Goal: Find specific page/section: Find specific page/section

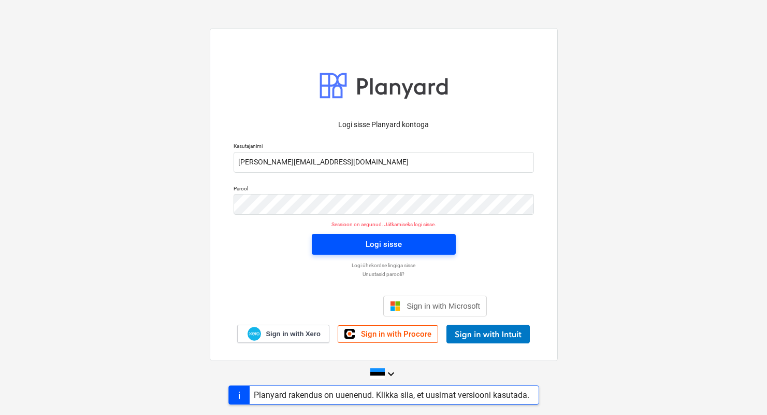
click at [341, 243] on span "Logi sisse" at bounding box center [383, 243] width 119 height 13
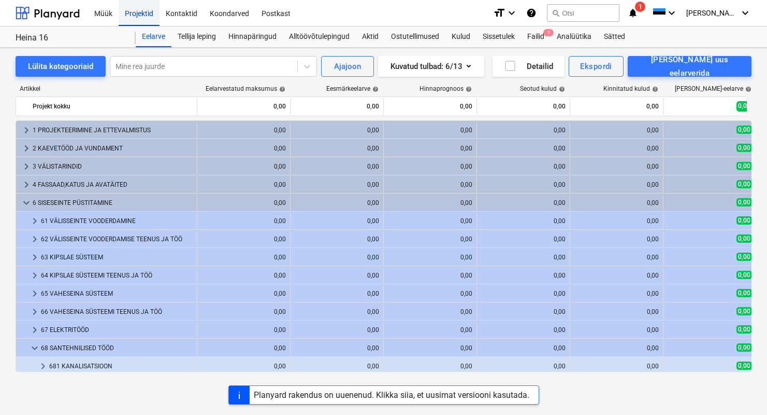
click at [152, 15] on div "Projektid" at bounding box center [139, 12] width 41 height 26
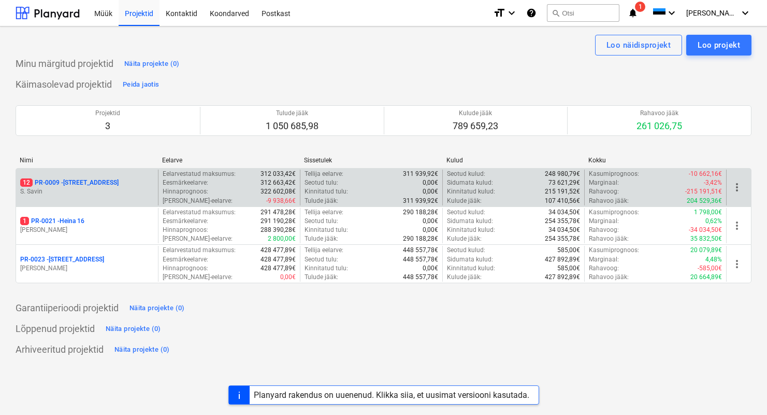
click at [76, 191] on p "S. Savin" at bounding box center [87, 191] width 134 height 9
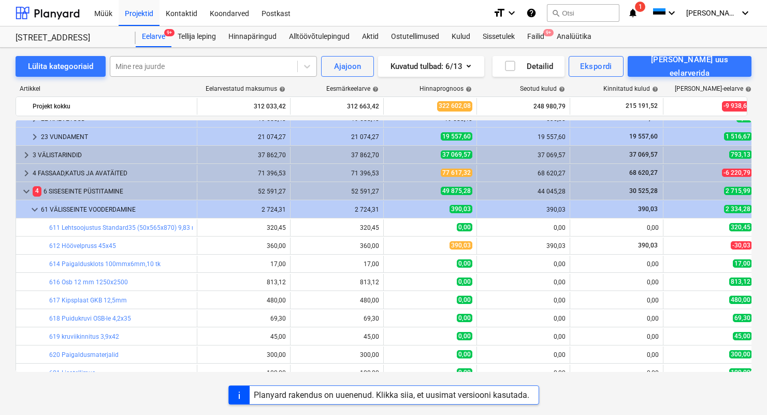
scroll to position [347, 0]
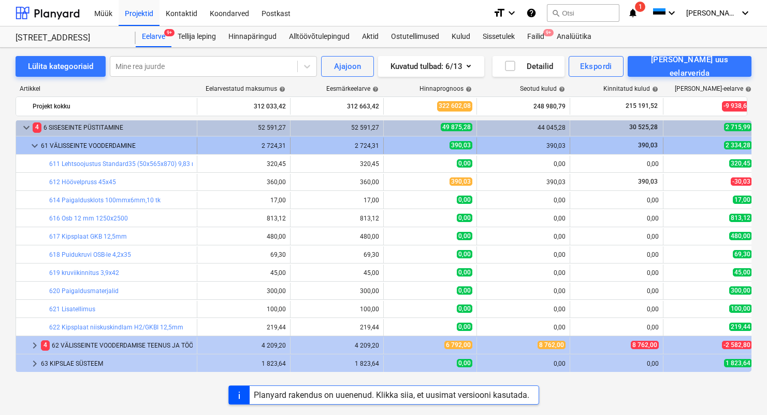
click at [88, 138] on div "61 VÄLISSEINTE VOODERDAMINE" at bounding box center [117, 145] width 152 height 17
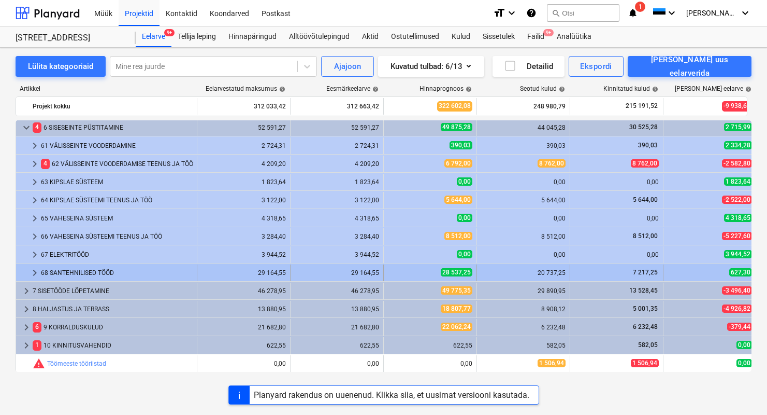
click at [75, 278] on div "68 SANTEHNILISED TÖÖD" at bounding box center [117, 272] width 152 height 17
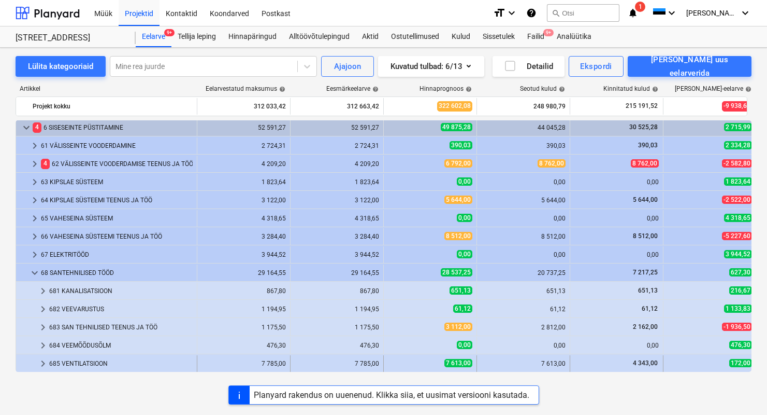
scroll to position [391, 0]
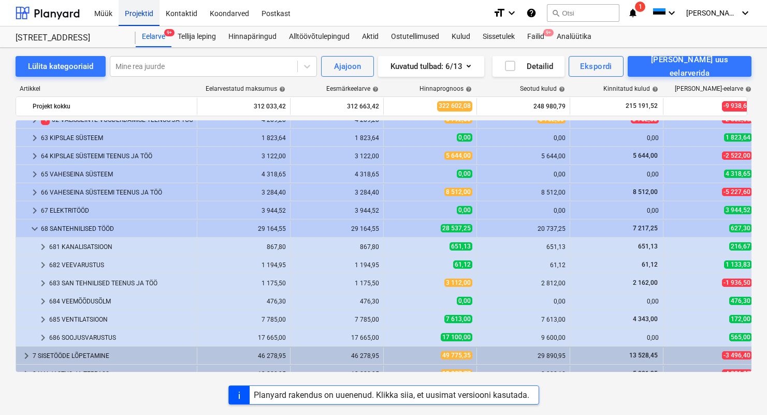
click at [146, 15] on div "Projektid" at bounding box center [139, 12] width 41 height 26
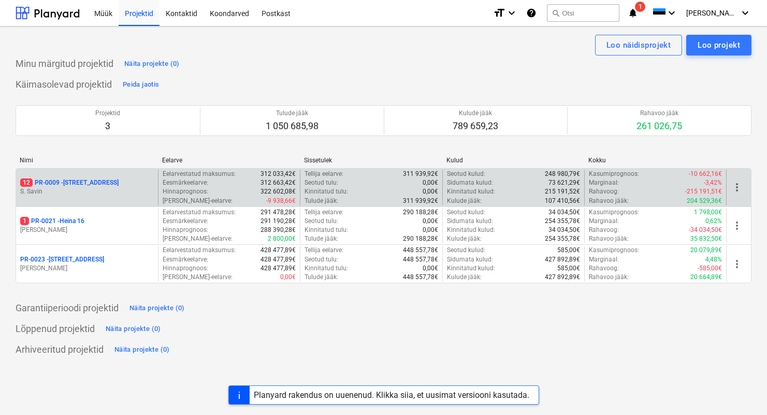
click at [72, 186] on p "12 PR-0009 - Pohla tee 4" at bounding box center [69, 182] width 98 height 9
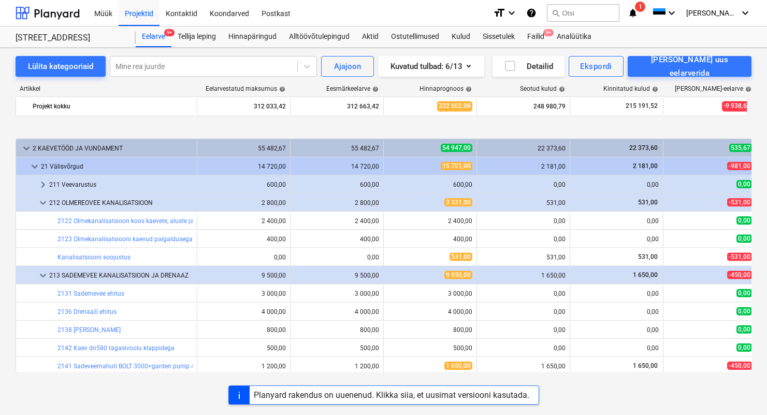
scroll to position [391, 0]
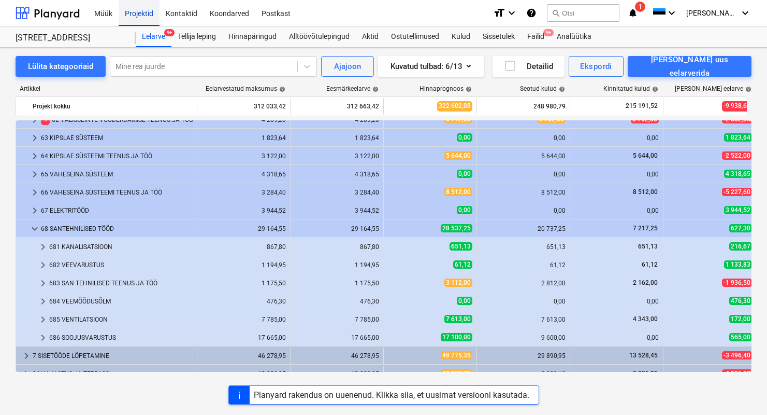
click at [126, 12] on div "Projektid" at bounding box center [139, 12] width 41 height 26
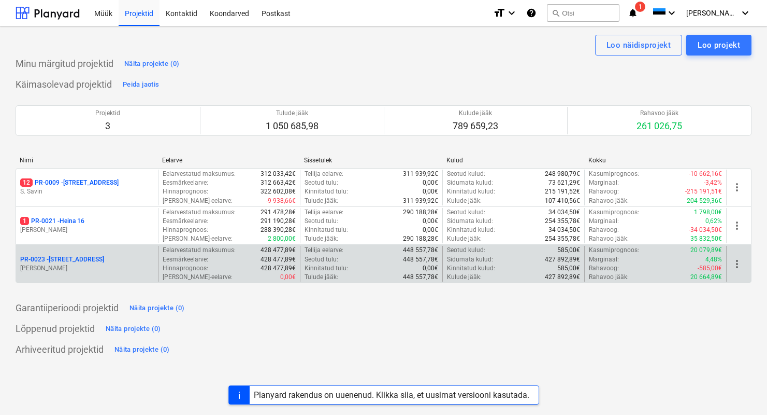
click at [80, 259] on p "PR-0023 - Kanarbriku tee 7" at bounding box center [62, 259] width 84 height 9
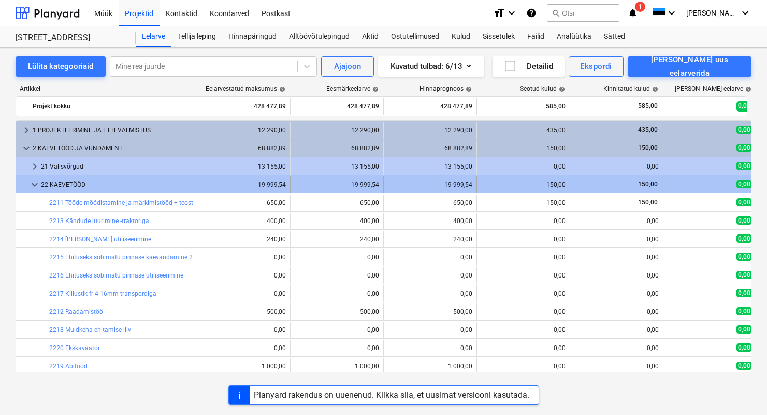
click at [37, 181] on span "keyboard_arrow_down" at bounding box center [35, 184] width 12 height 12
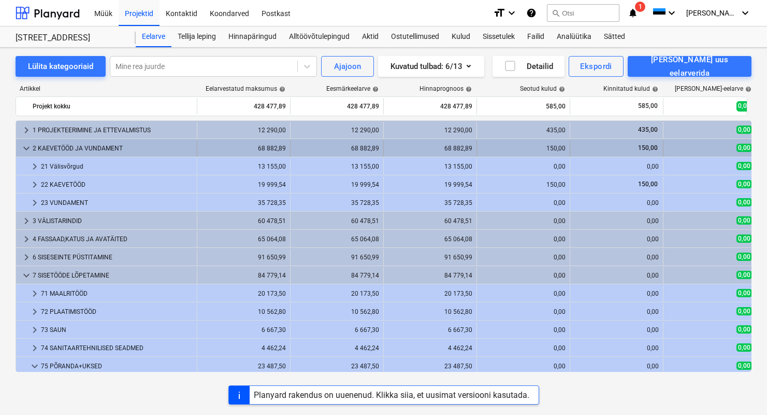
click at [32, 146] on span "keyboard_arrow_down" at bounding box center [26, 148] width 12 height 12
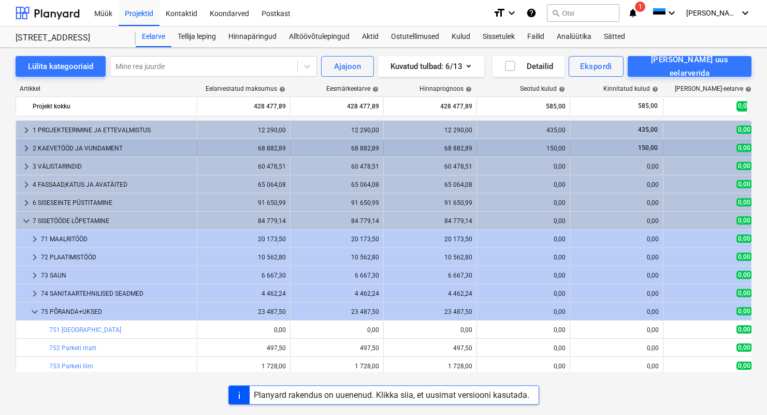
click at [79, 147] on div "2 KAEVETÖÖD JA VUNDAMENT" at bounding box center [113, 148] width 160 height 17
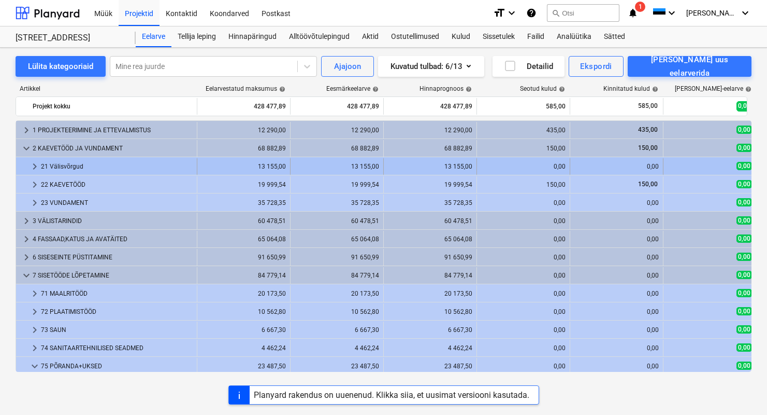
click at [68, 169] on div "21 Välisvõrgud" at bounding box center [117, 166] width 152 height 17
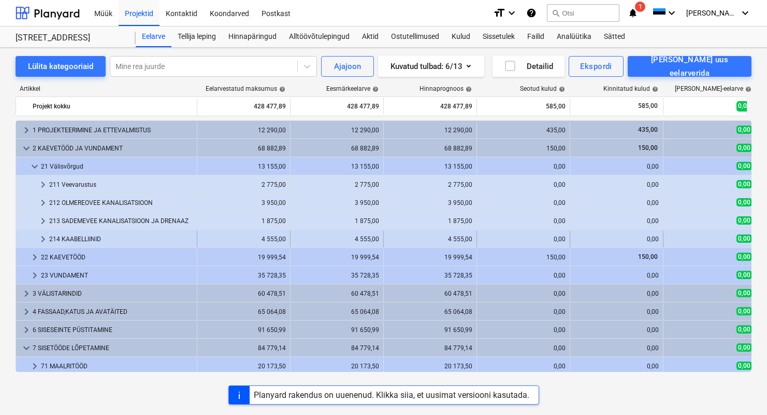
click at [93, 238] on div "214 KAABELLIINID" at bounding box center [121, 239] width 144 height 17
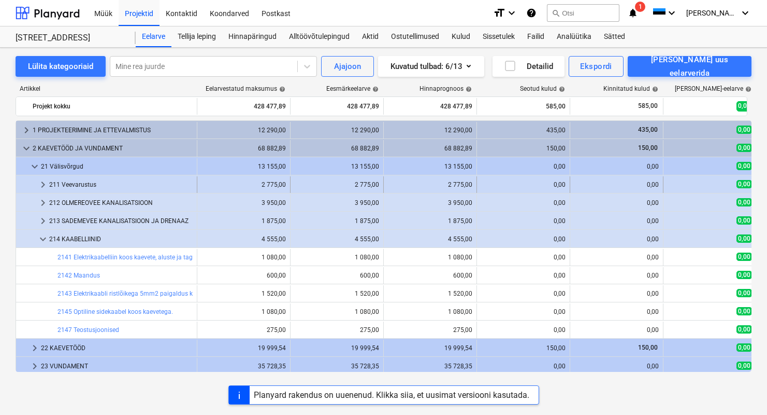
click at [85, 187] on div "211 Veevarustus" at bounding box center [121, 184] width 144 height 17
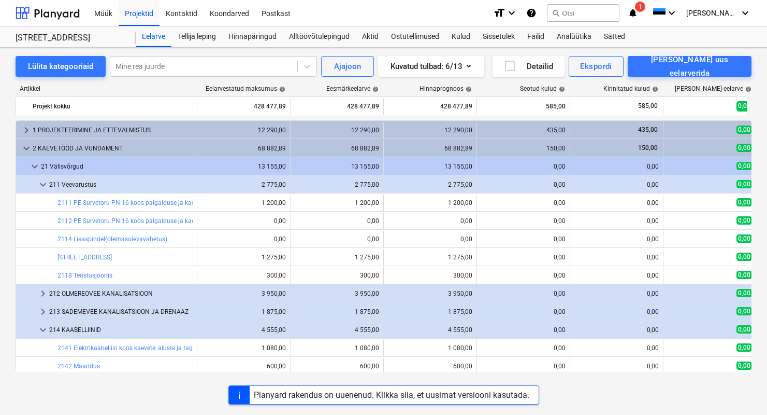
click at [85, 187] on div "211 Veevarustus" at bounding box center [121, 184] width 144 height 17
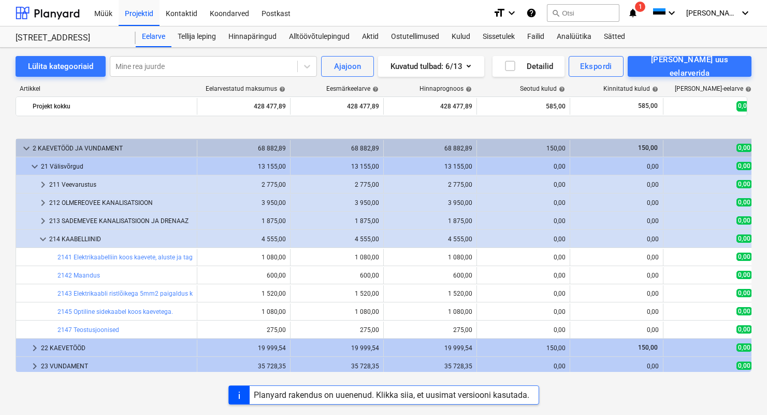
scroll to position [40, 0]
